Goal: Task Accomplishment & Management: Manage account settings

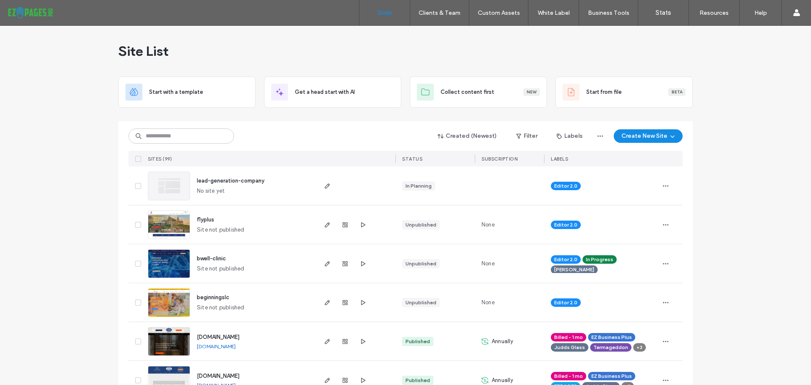
scroll to position [42, 0]
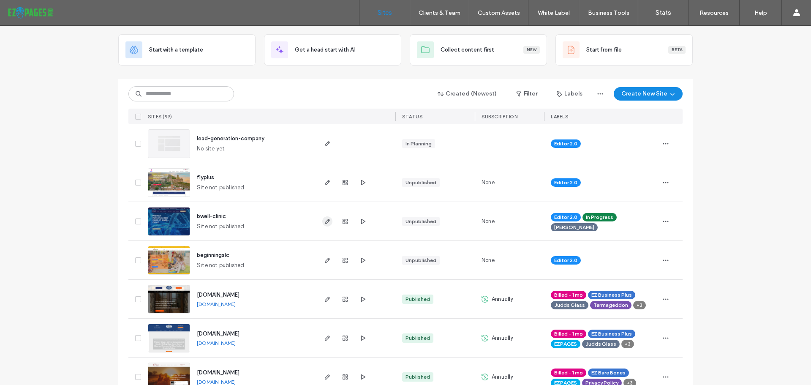
click at [322, 216] on span "button" at bounding box center [327, 221] width 10 height 10
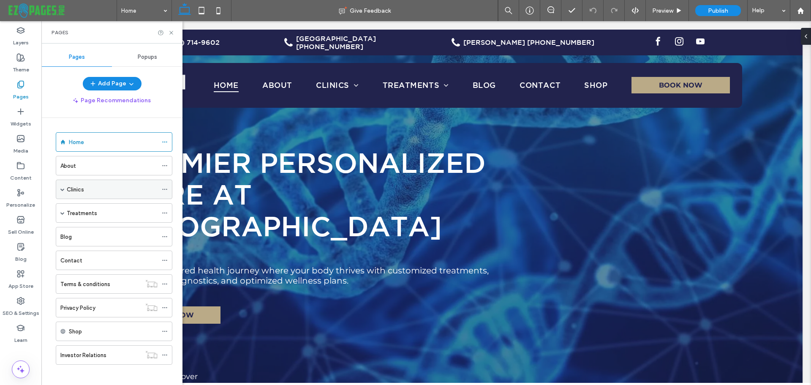
click at [59, 189] on div "Clinics" at bounding box center [114, 188] width 117 height 19
click at [73, 189] on label "Clinics" at bounding box center [75, 189] width 17 height 15
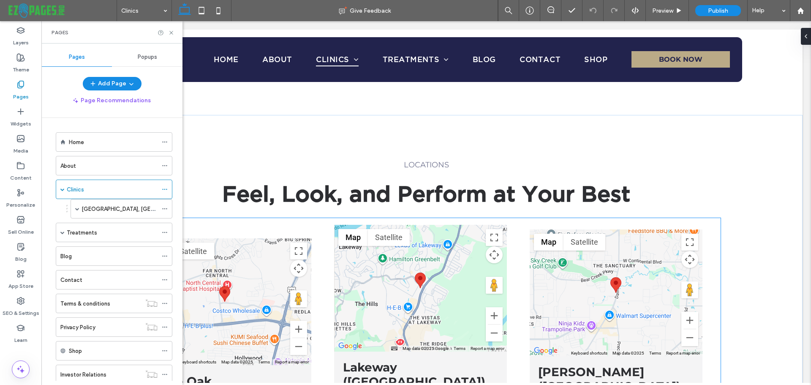
scroll to position [127, 0]
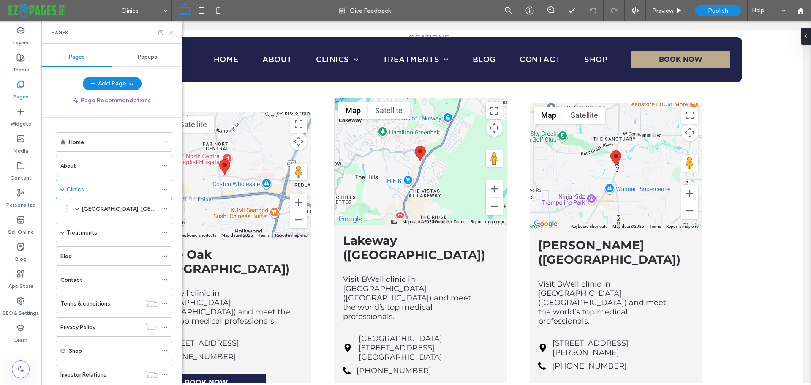
click at [172, 32] on icon at bounding box center [171, 33] width 6 height 6
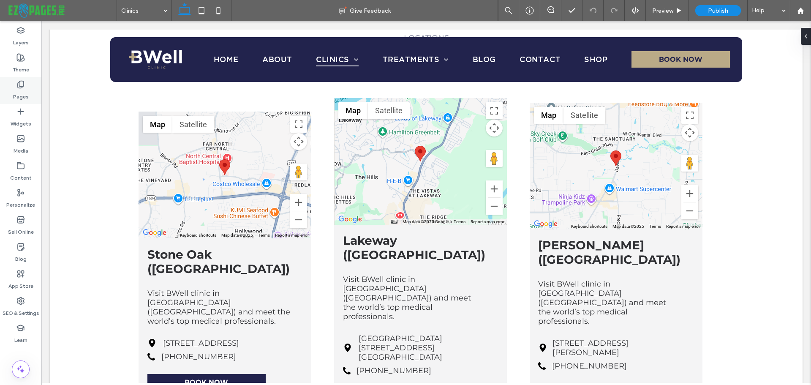
click at [18, 90] on label "Pages" at bounding box center [21, 95] width 16 height 12
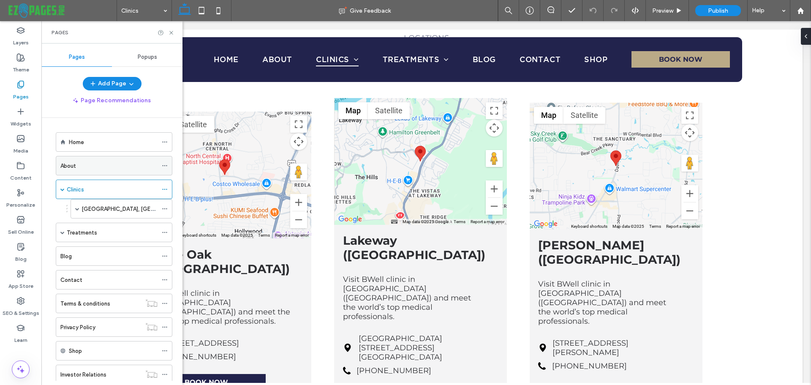
click at [84, 166] on div "About" at bounding box center [108, 165] width 97 height 9
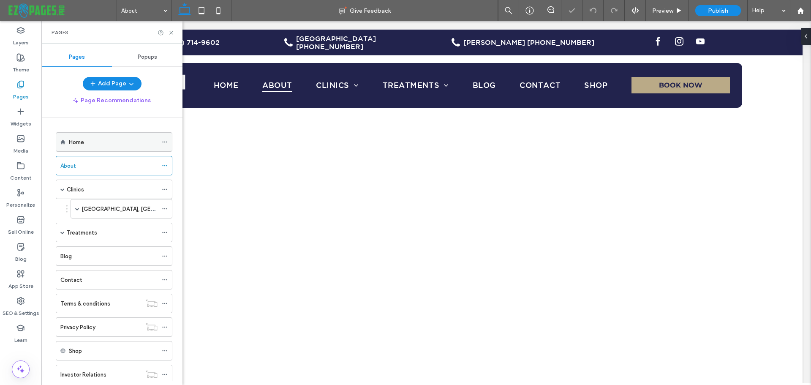
click at [91, 142] on div "Home" at bounding box center [113, 142] width 89 height 9
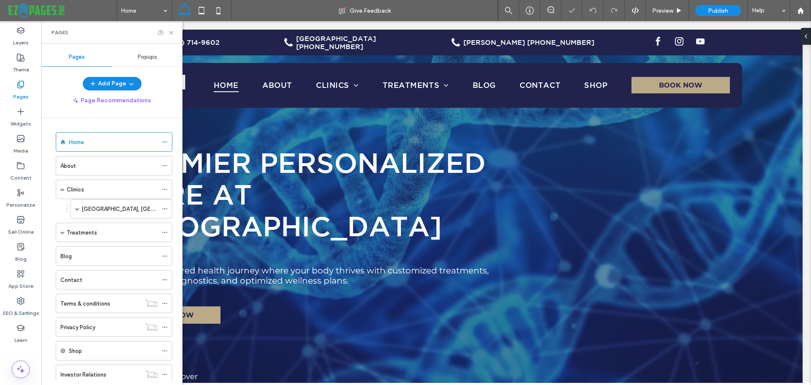
click at [90, 234] on label "Treatments" at bounding box center [82, 232] width 30 height 15
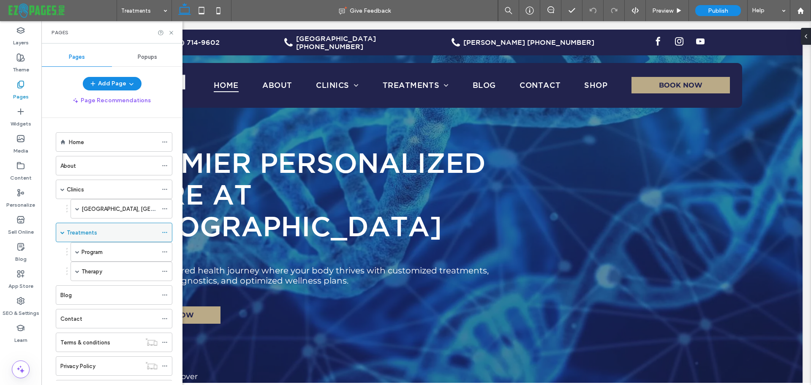
click at [106, 234] on div "Treatments" at bounding box center [112, 232] width 91 height 9
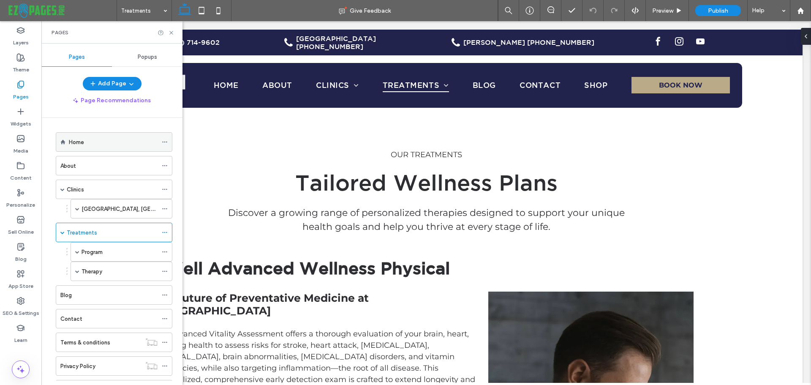
click at [98, 139] on div "Home" at bounding box center [113, 142] width 89 height 9
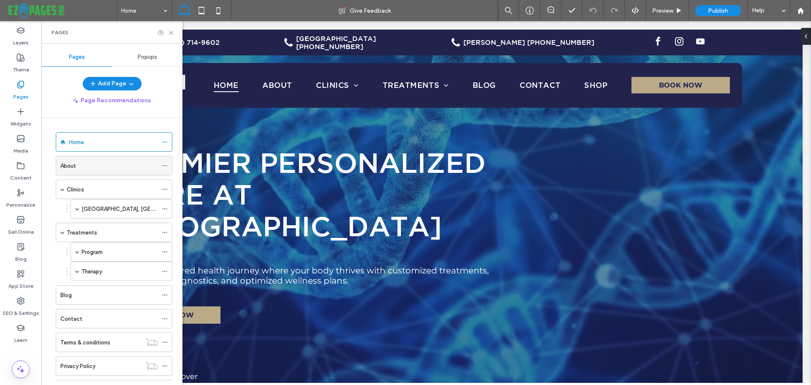
click at [88, 171] on div "About" at bounding box center [108, 165] width 97 height 19
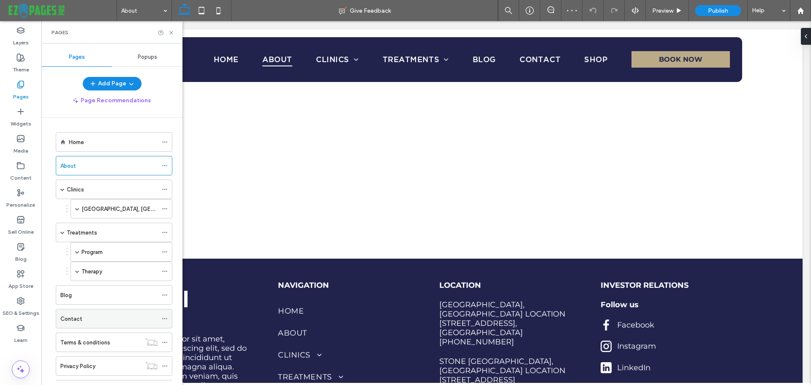
scroll to position [63, 0]
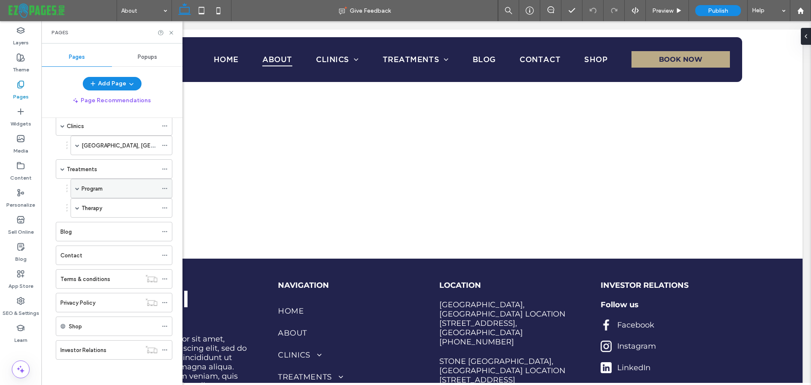
click at [110, 189] on div "Program" at bounding box center [119, 188] width 76 height 9
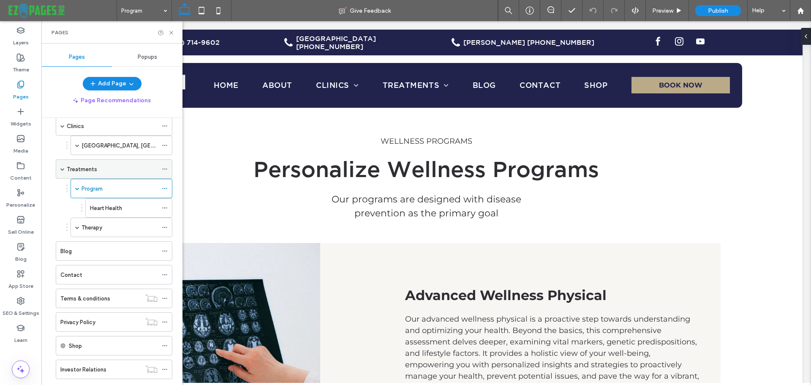
click at [102, 169] on div "Treatments" at bounding box center [112, 169] width 91 height 9
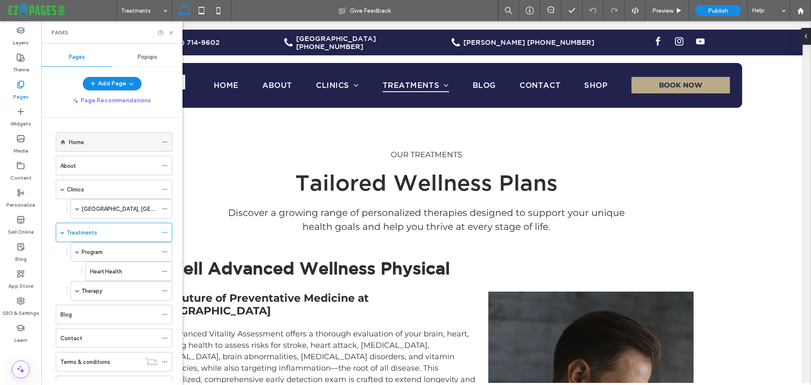
click at [87, 146] on div "Home" at bounding box center [113, 142] width 89 height 9
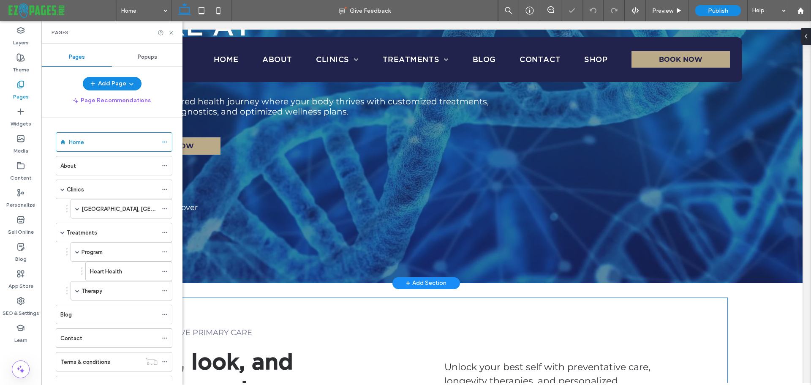
scroll to position [338, 0]
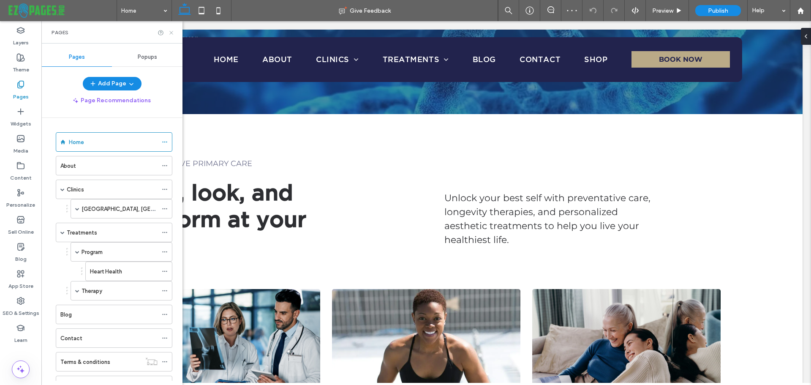
click at [173, 32] on icon at bounding box center [171, 33] width 6 height 6
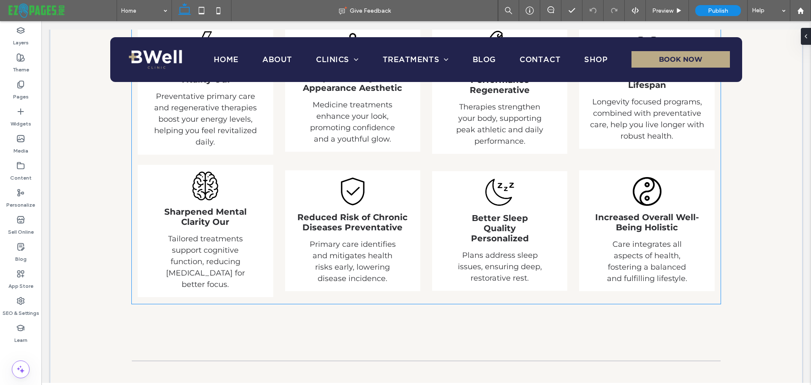
scroll to position [1689, 0]
